Goal: Task Accomplishment & Management: Manage account settings

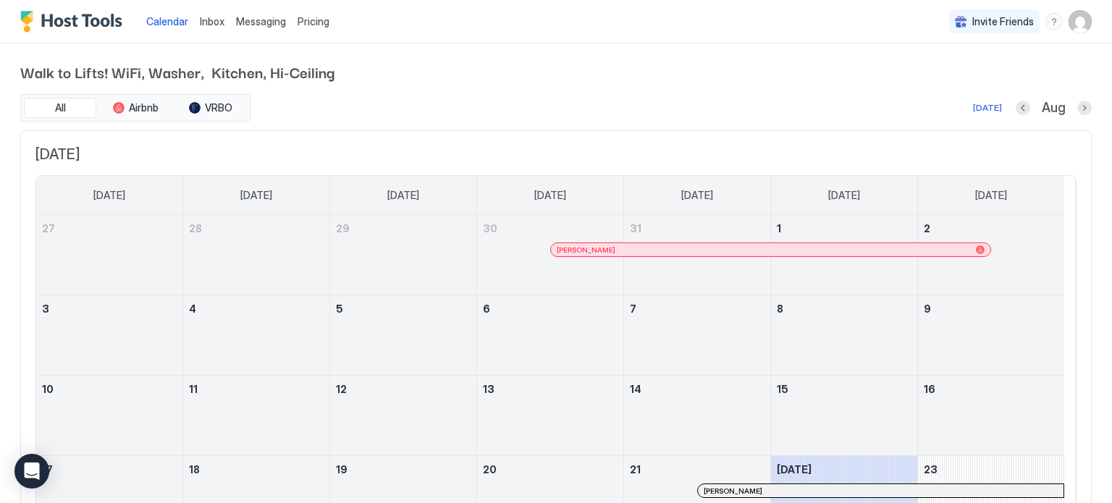
click at [1069, 22] on img "User profile" at bounding box center [1080, 21] width 23 height 23
click at [956, 79] on span "Settings" at bounding box center [939, 81] width 39 height 13
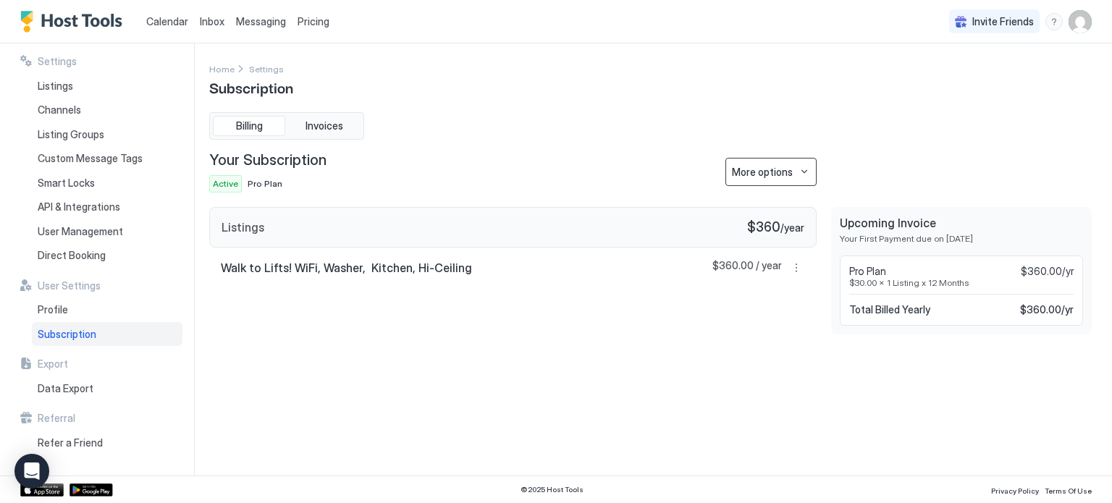
click at [802, 167] on button "More options" at bounding box center [771, 172] width 91 height 28
click at [769, 217] on span "Cancel Subscription" at bounding box center [775, 219] width 85 height 11
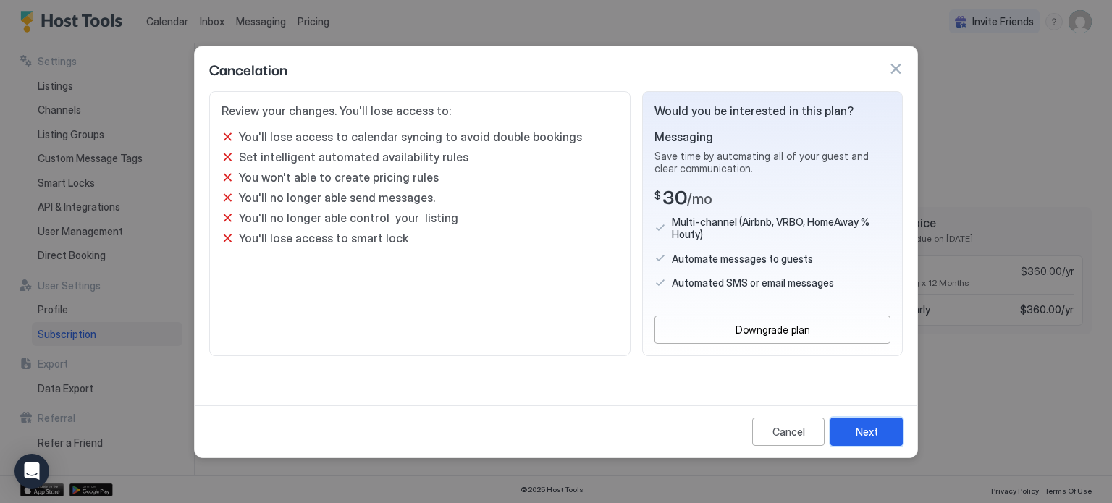
click at [872, 436] on div "Next" at bounding box center [867, 431] width 22 height 15
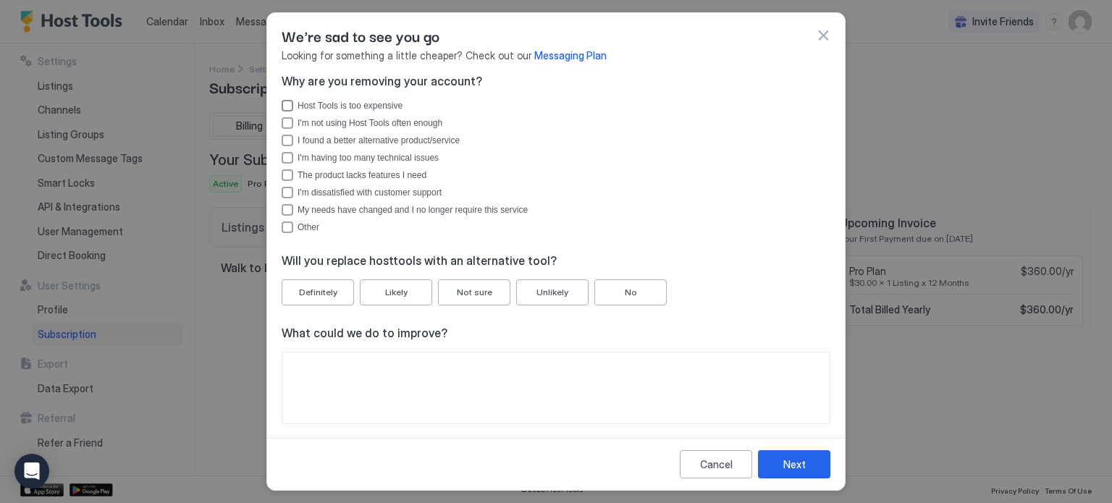
click at [287, 103] on div "Host Tools is too expensive" at bounding box center [288, 106] width 12 height 12
click at [403, 295] on div "Likely" at bounding box center [396, 292] width 22 height 13
click at [782, 469] on button "Next" at bounding box center [794, 464] width 72 height 28
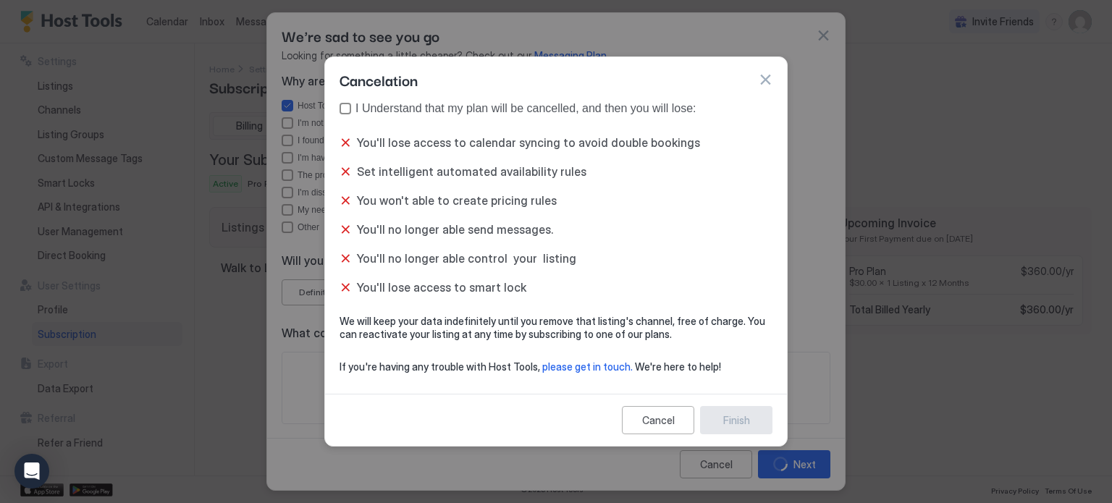
click at [345, 108] on div "true" at bounding box center [346, 109] width 12 height 12
click at [733, 423] on div "Finish" at bounding box center [736, 420] width 27 height 15
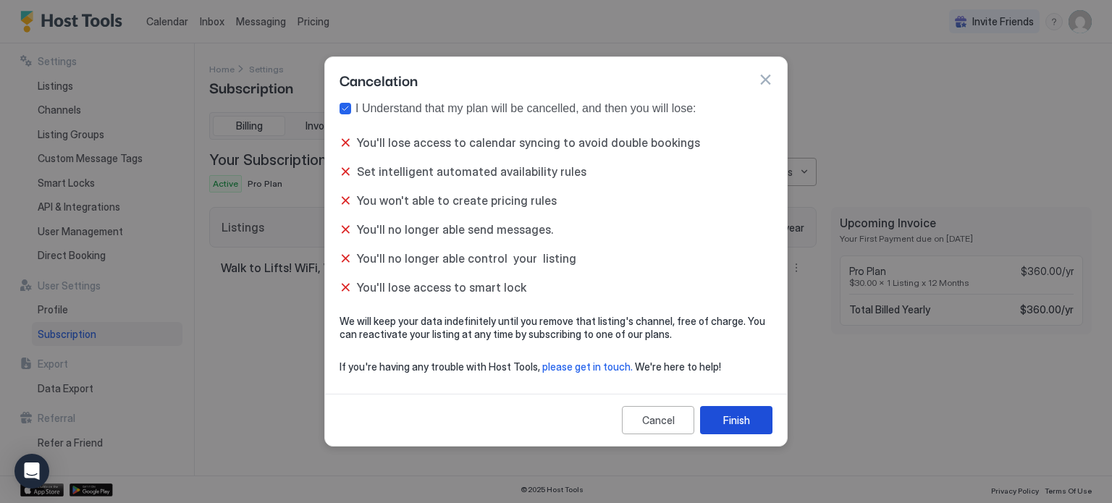
click at [747, 421] on div "Finish" at bounding box center [736, 420] width 27 height 15
click at [735, 428] on button "Finish" at bounding box center [736, 420] width 72 height 28
click at [736, 427] on div "Finish" at bounding box center [736, 420] width 27 height 15
click at [770, 75] on button "button" at bounding box center [765, 79] width 14 height 14
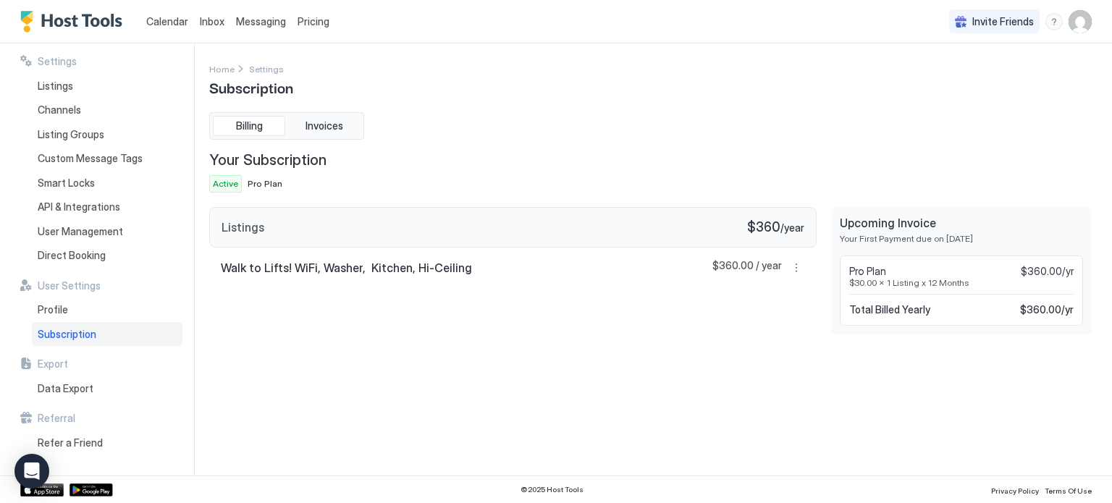
click at [55, 332] on span "Subscription" at bounding box center [67, 334] width 59 height 13
click at [228, 184] on span "Active" at bounding box center [225, 183] width 25 height 13
